Goal: Task Accomplishment & Management: Use online tool/utility

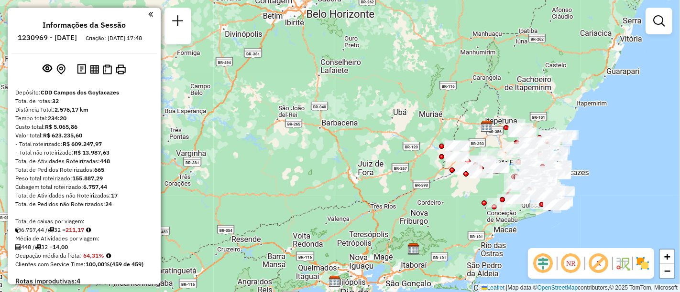
drag, startPoint x: 557, startPoint y: 118, endPoint x: 461, endPoint y: 206, distance: 129.9
click at [461, 206] on div "Janela de atendimento Grade de atendimento Capacidade Transportadoras Veículos …" at bounding box center [340, 146] width 680 height 292
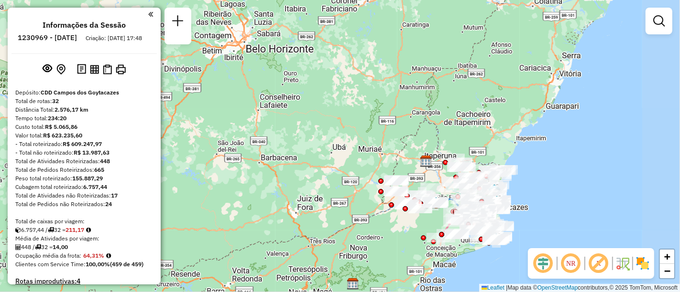
drag, startPoint x: 490, startPoint y: 191, endPoint x: 425, endPoint y: 224, distance: 73.3
click at [425, 224] on div "Janela de atendimento Grade de atendimento Capacidade Transportadoras Veículos …" at bounding box center [340, 146] width 680 height 292
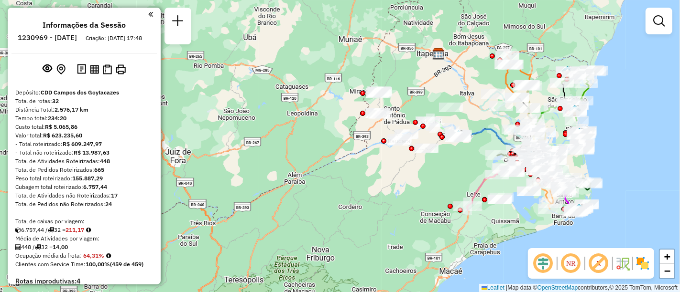
drag, startPoint x: 388, startPoint y: 226, endPoint x: 416, endPoint y: 179, distance: 54.9
click at [416, 179] on div "Janela de atendimento Grade de atendimento Capacidade Transportadoras Veículos …" at bounding box center [340, 146] width 680 height 292
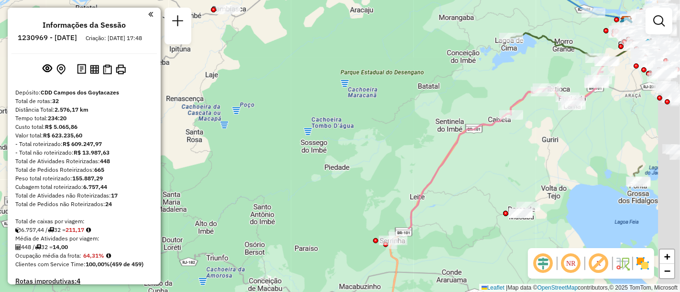
drag, startPoint x: 496, startPoint y: 191, endPoint x: 390, endPoint y: 97, distance: 140.9
click at [390, 97] on div "Janela de atendimento Grade de atendimento Capacidade Transportadoras Veículos …" at bounding box center [340, 146] width 680 height 292
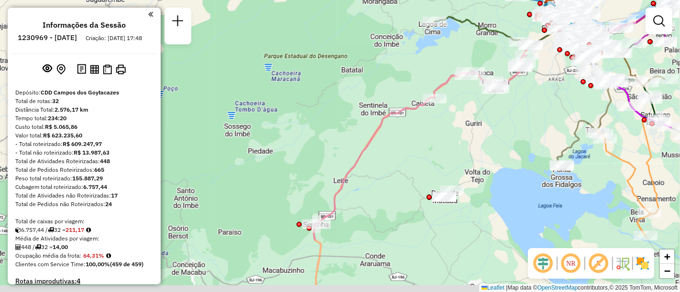
drag, startPoint x: 557, startPoint y: 181, endPoint x: 480, endPoint y: 164, distance: 79.1
click at [480, 164] on div "Janela de atendimento Grade de atendimento Capacidade Transportadoras Veículos …" at bounding box center [340, 146] width 680 height 292
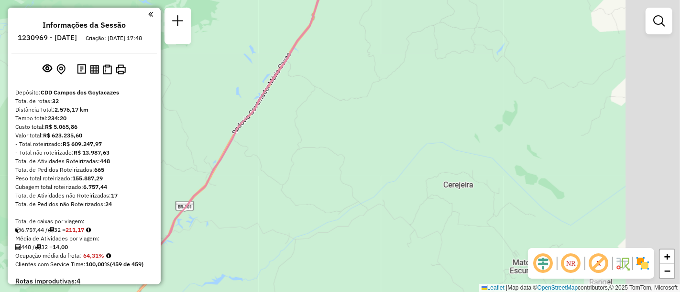
drag, startPoint x: 475, startPoint y: 172, endPoint x: 358, endPoint y: 49, distance: 169.7
click at [358, 49] on div "Janela de atendimento Grade de atendimento Capacidade Transportadoras Veículos …" at bounding box center [340, 146] width 680 height 292
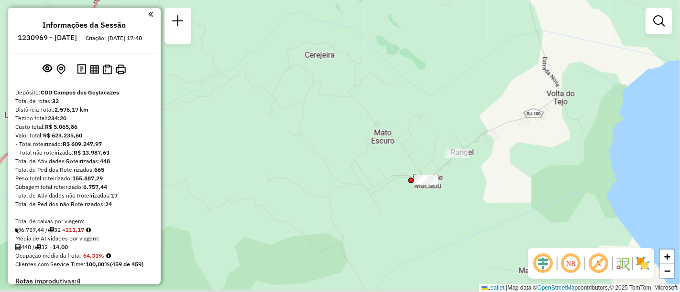
drag, startPoint x: 490, startPoint y: 123, endPoint x: 400, endPoint y: 60, distance: 109.5
click at [400, 60] on div "Janela de atendimento Grade de atendimento Capacidade Transportadoras Veículos …" at bounding box center [340, 146] width 680 height 292
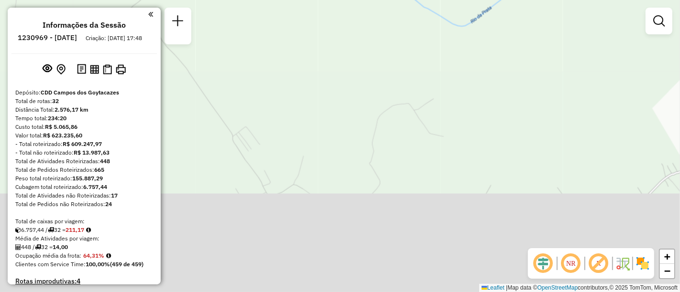
drag, startPoint x: 451, startPoint y: 184, endPoint x: 420, endPoint y: 17, distance: 169.7
click at [420, 17] on div "Janela de atendimento Grade de atendimento Capacidade Transportadoras Veículos …" at bounding box center [340, 146] width 680 height 292
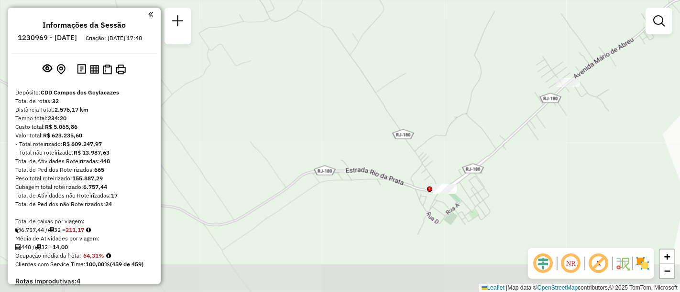
drag, startPoint x: 465, startPoint y: 143, endPoint x: 476, endPoint y: 59, distance: 84.8
click at [476, 59] on div "Janela de atendimento Grade de atendimento Capacidade Transportadoras Veículos …" at bounding box center [340, 146] width 680 height 292
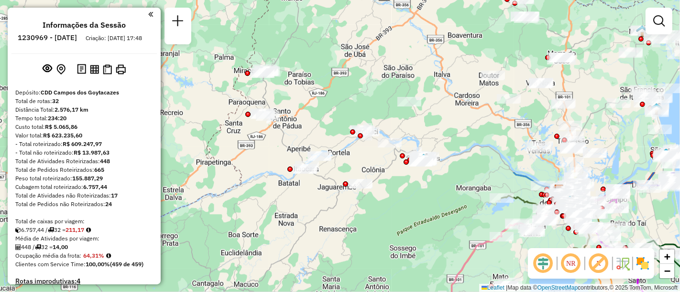
drag, startPoint x: 601, startPoint y: 43, endPoint x: 547, endPoint y: 245, distance: 208.7
click at [547, 245] on div "Janela de atendimento Grade de atendimento Capacidade Transportadoras Veículos …" at bounding box center [340, 146] width 680 height 292
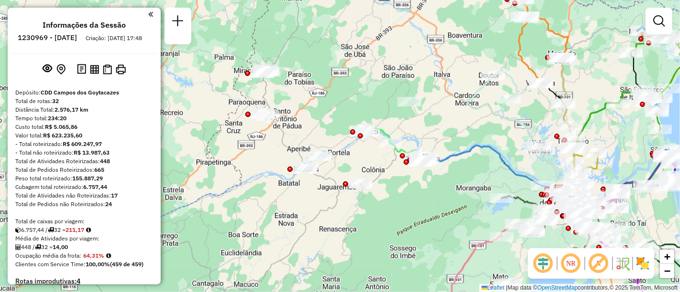
click at [148, 18] on em at bounding box center [150, 14] width 5 height 9
